Goal: Information Seeking & Learning: Learn about a topic

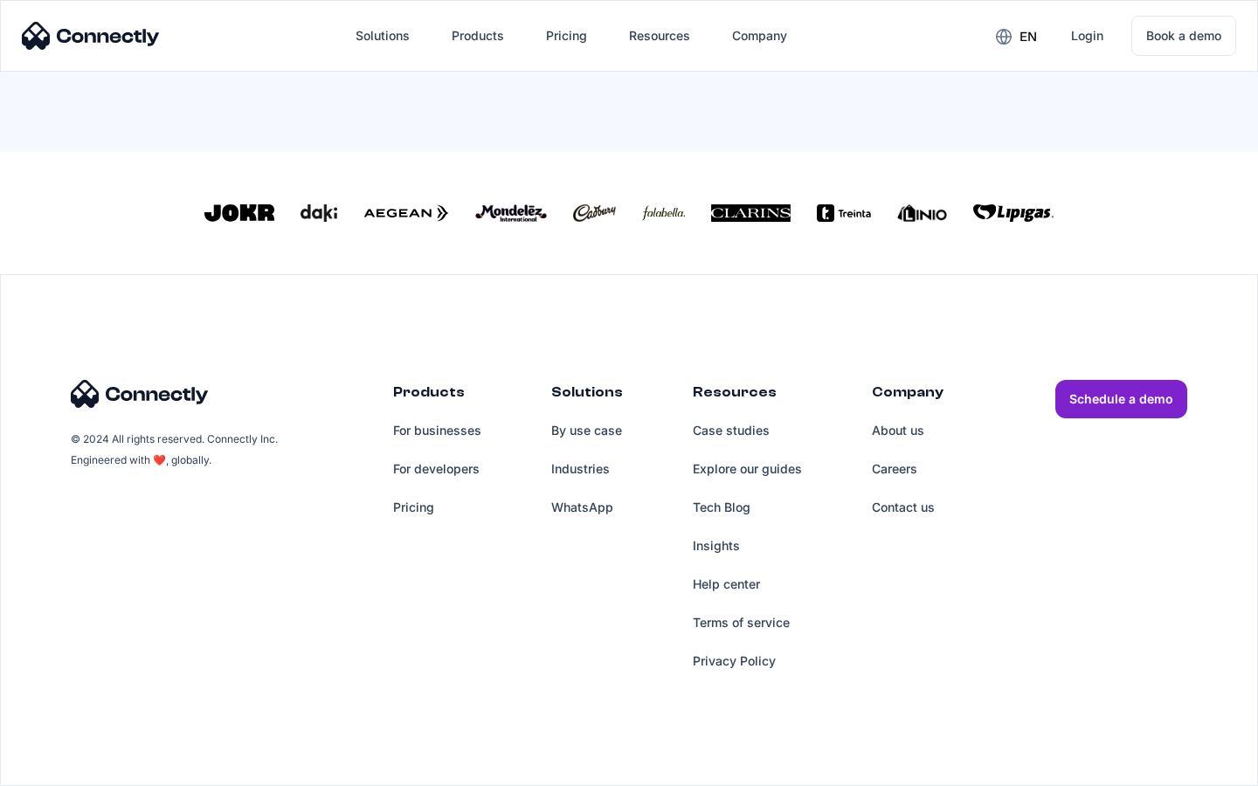
scroll to position [766, 0]
